Goal: Task Accomplishment & Management: Complete application form

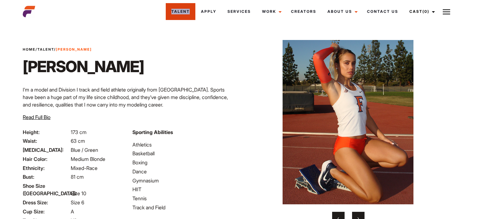
click at [28, 12] on img at bounding box center [29, 11] width 12 height 12
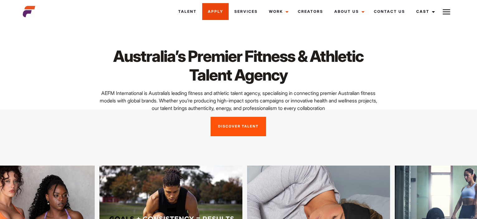
click at [229, 12] on link "Apply" at bounding box center [215, 11] width 26 height 17
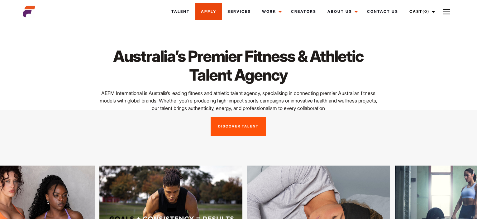
click at [204, 12] on link "Apply" at bounding box center [208, 11] width 26 height 17
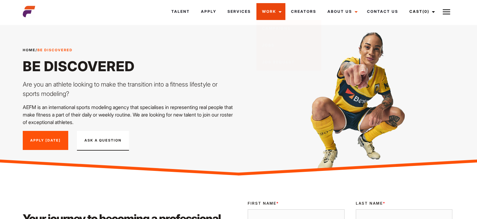
click at [271, 11] on link "Work" at bounding box center [271, 11] width 29 height 17
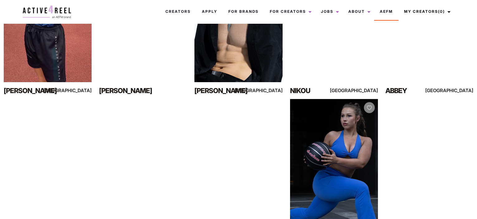
scroll to position [260, 0]
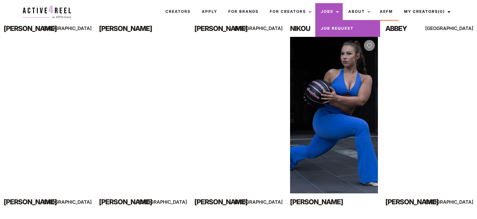
click at [335, 27] on link "Job Request" at bounding box center [347, 28] width 65 height 17
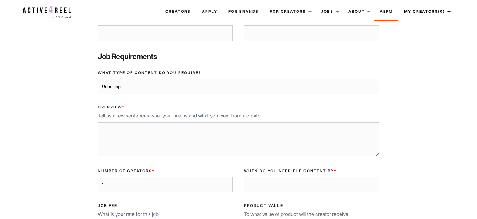
scroll to position [159, 0]
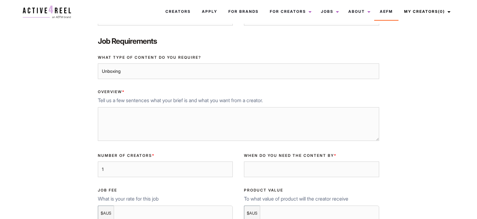
click at [138, 68] on select "Unboxing Product Demos How To Tutorials Testimonials Before and After Ambassado…" at bounding box center [238, 71] width 281 height 16
